Goal: Task Accomplishment & Management: Manage account settings

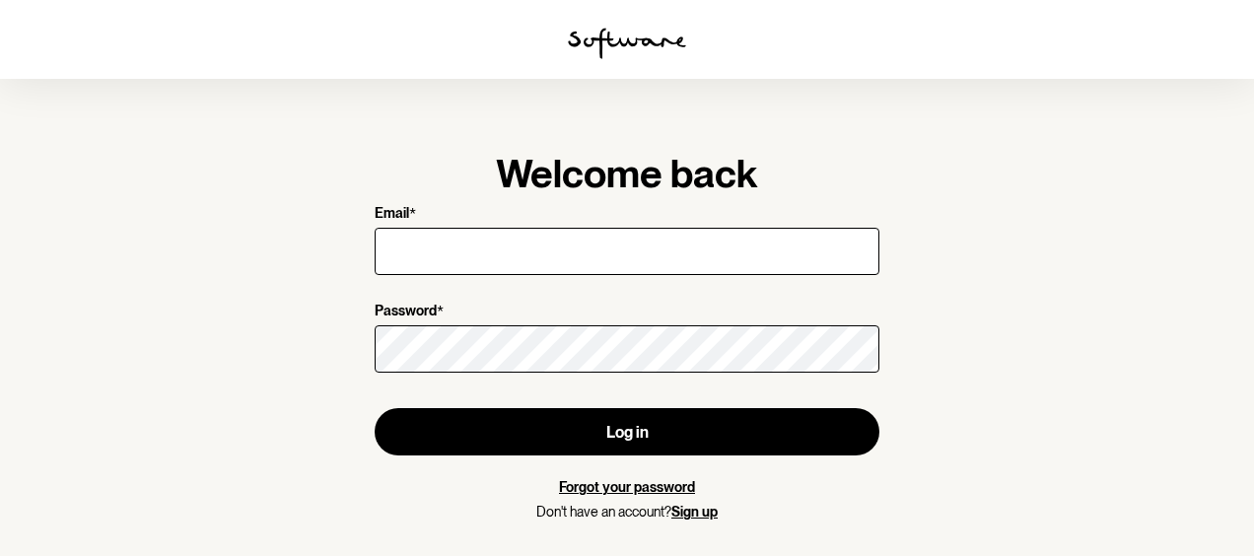
click at [522, 240] on input "Email *" at bounding box center [627, 251] width 505 height 47
type input "blythe82@gmail.com"
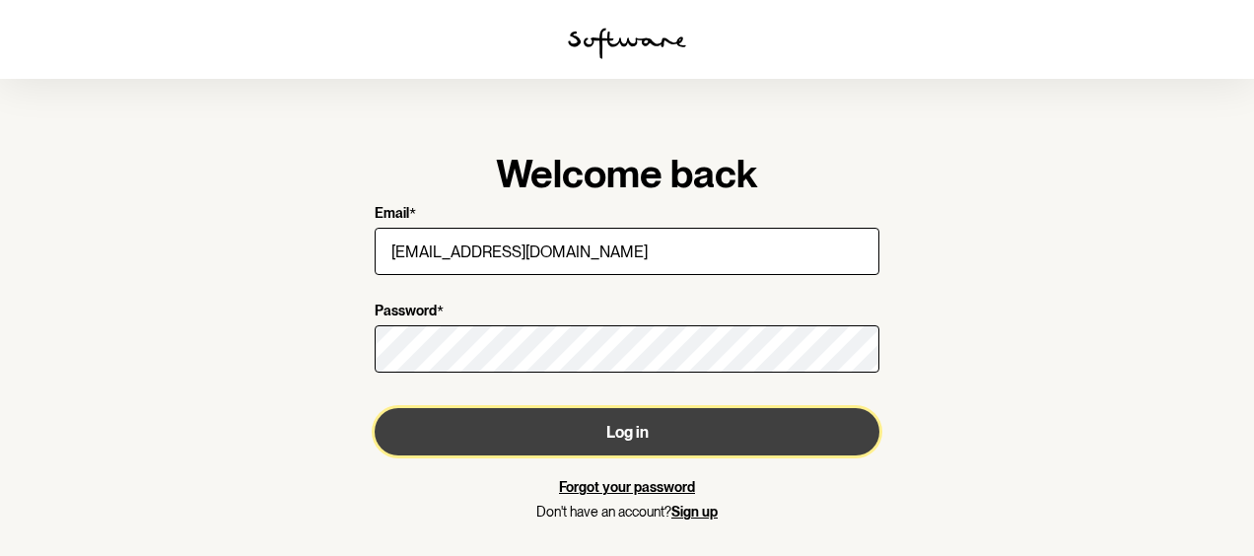
click at [677, 426] on button "Log in" at bounding box center [627, 431] width 505 height 47
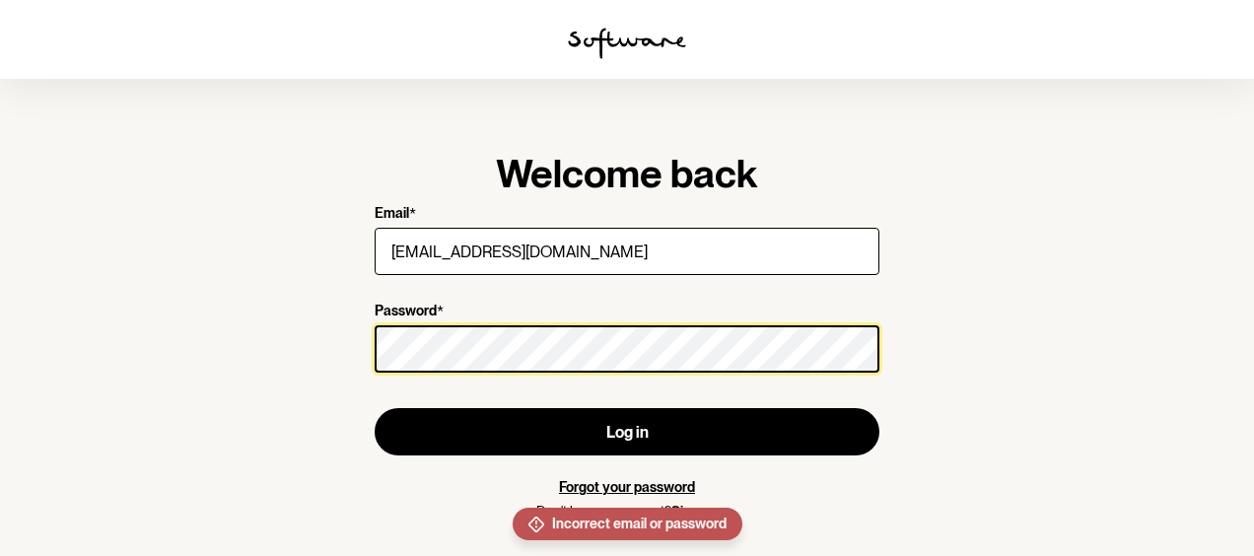
click at [375, 408] on button "Log in" at bounding box center [627, 431] width 505 height 47
click at [261, 349] on section "Welcome back Email * blythe82@gmail.com Password * Log in Forgot your password …" at bounding box center [627, 278] width 1254 height 556
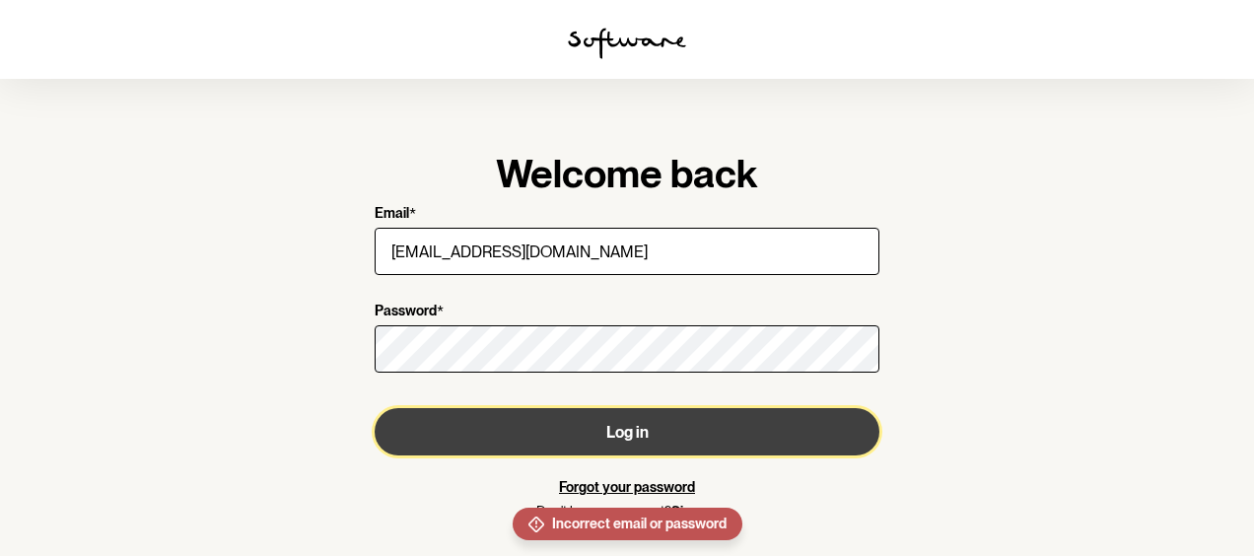
click at [660, 445] on button "Log in" at bounding box center [627, 431] width 505 height 47
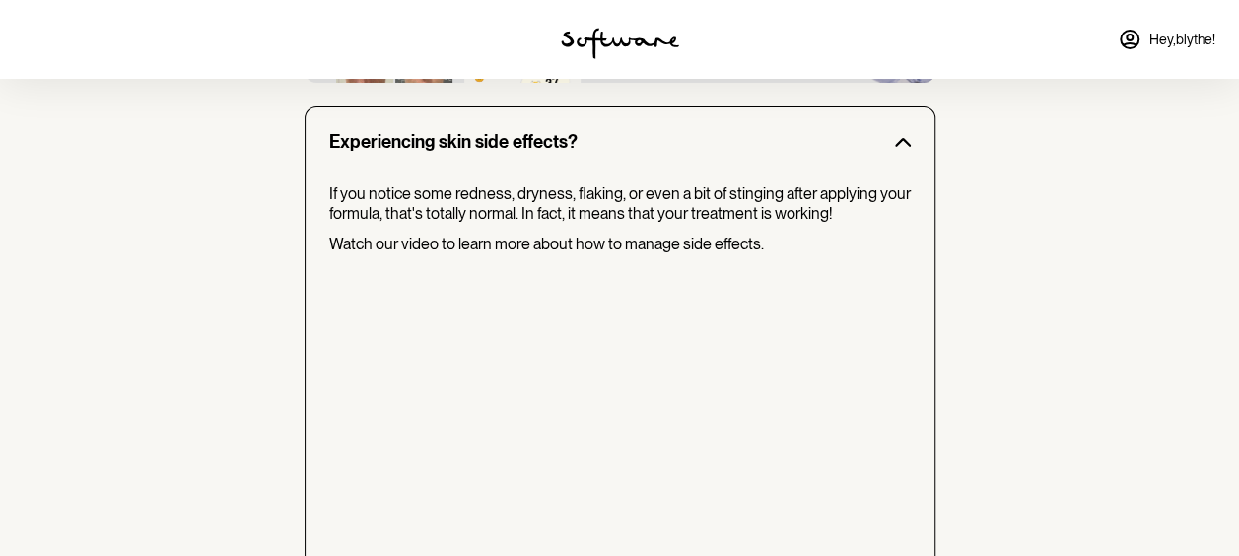
scroll to position [1708, 0]
